Goal: Task Accomplishment & Management: Manage account settings

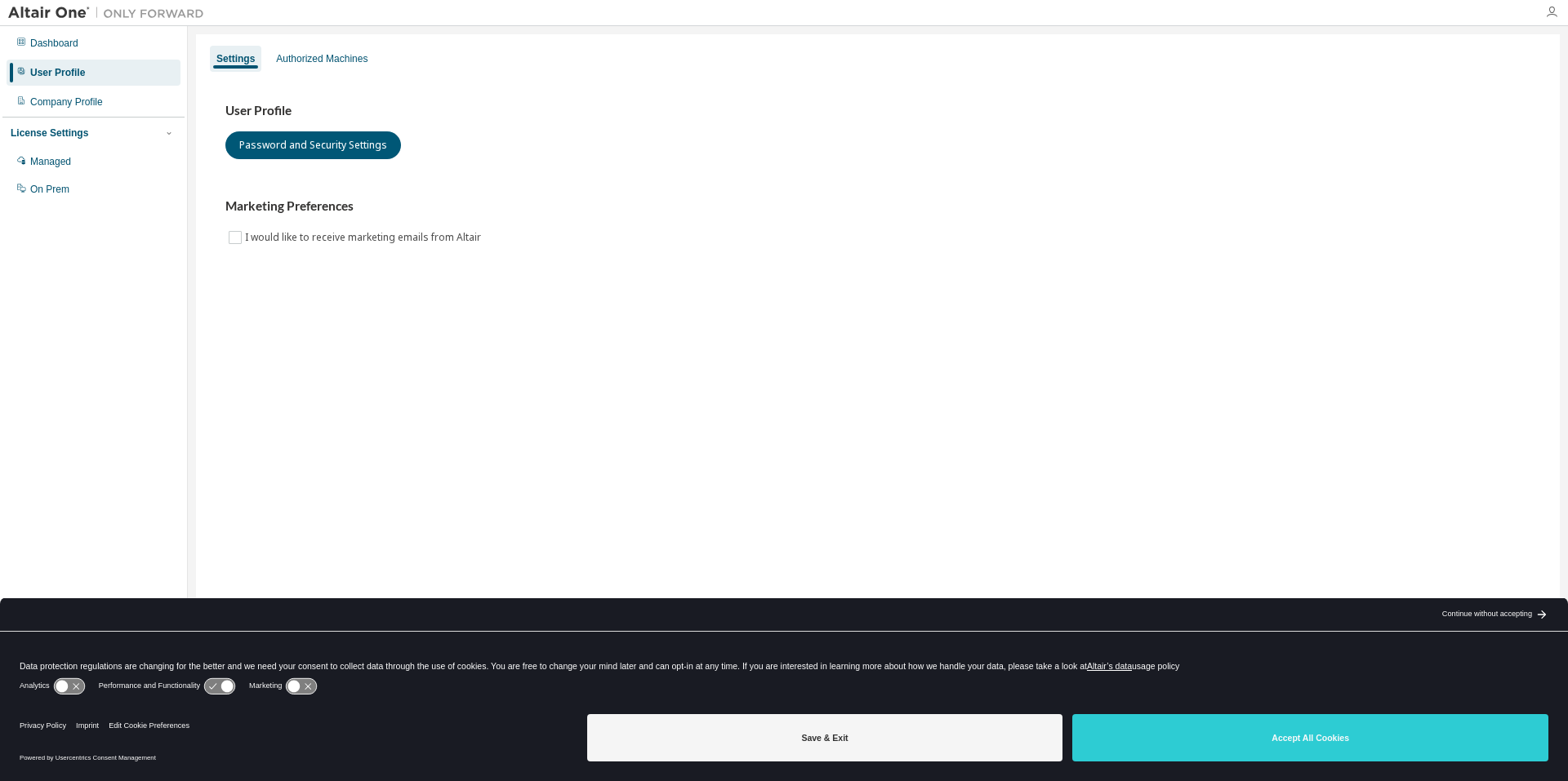
click at [1553, 14] on icon "button" at bounding box center [1552, 13] width 13 height 13
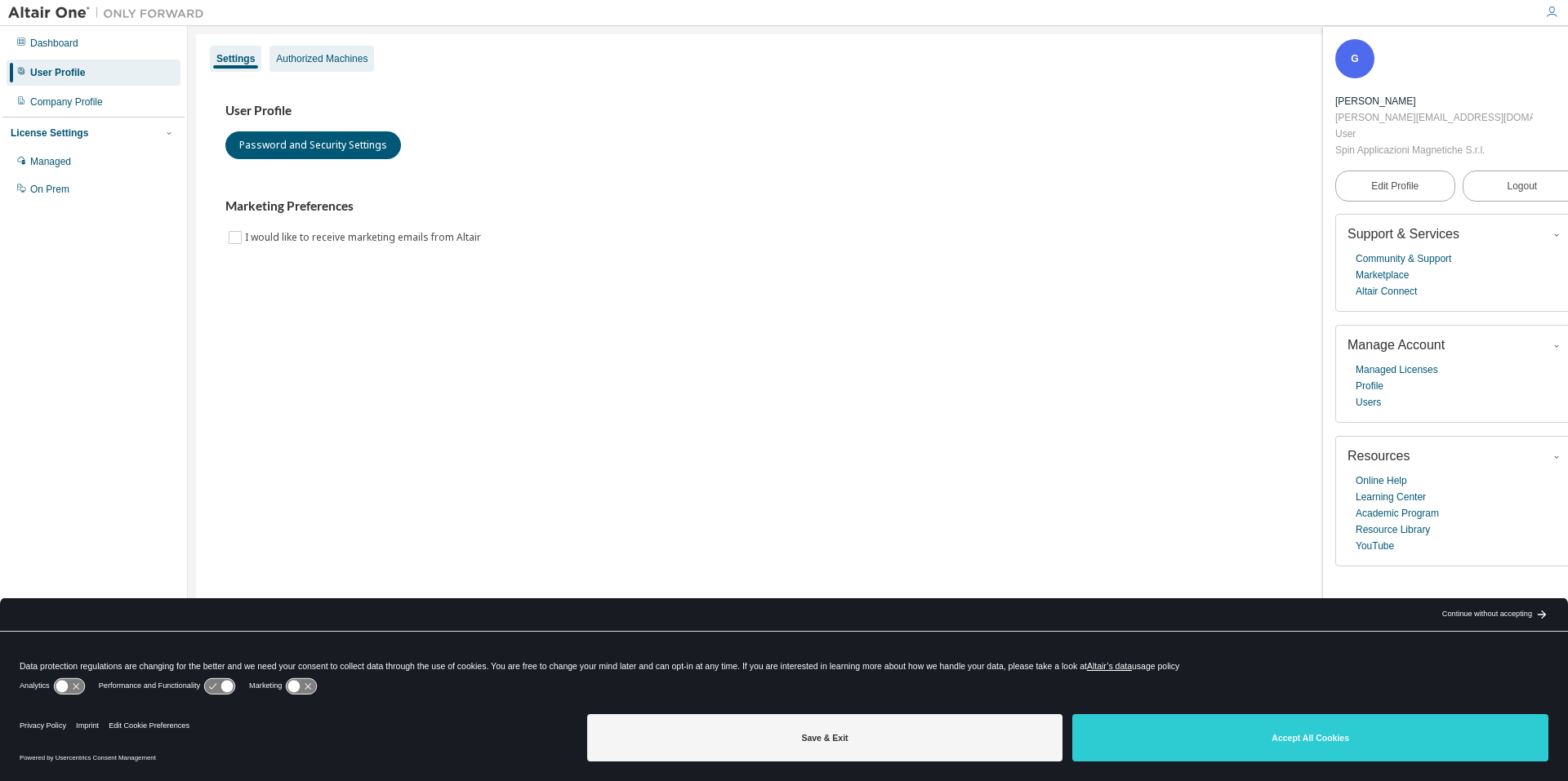
click at [319, 63] on div "Authorized Machines" at bounding box center [322, 59] width 92 height 13
